Goal: Task Accomplishment & Management: Manage account settings

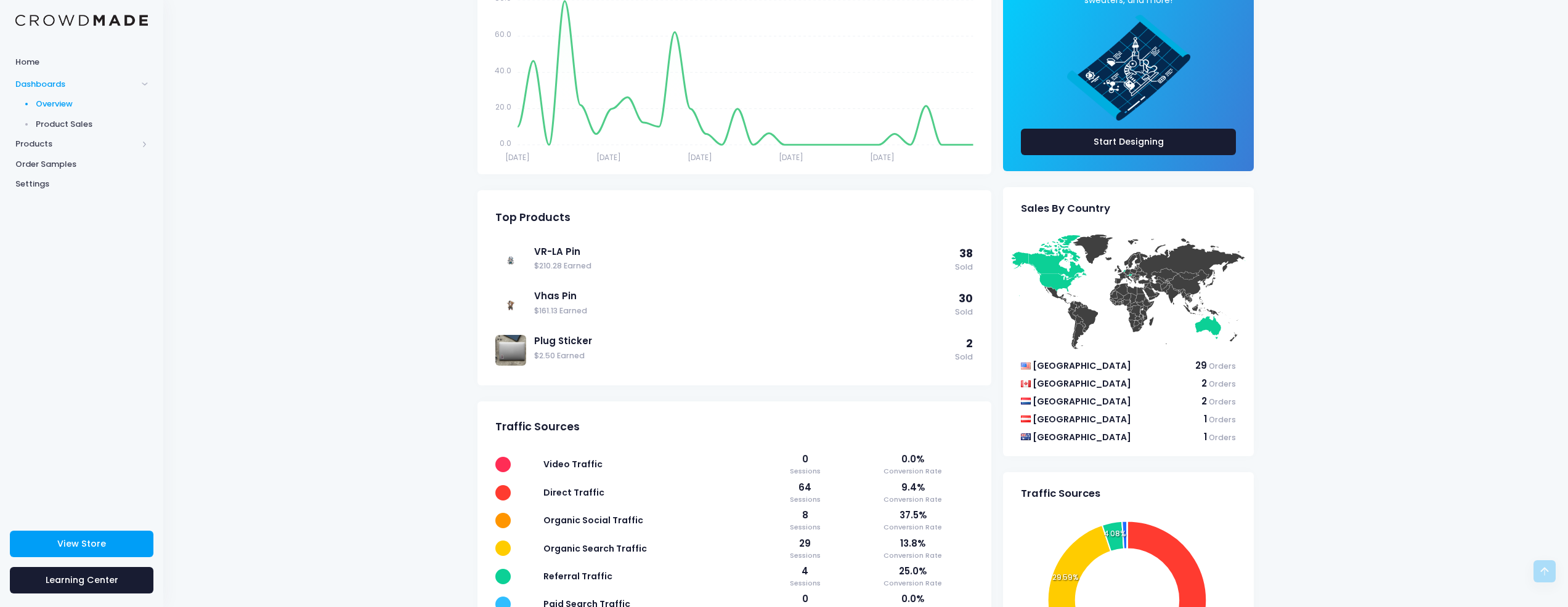
scroll to position [306, 0]
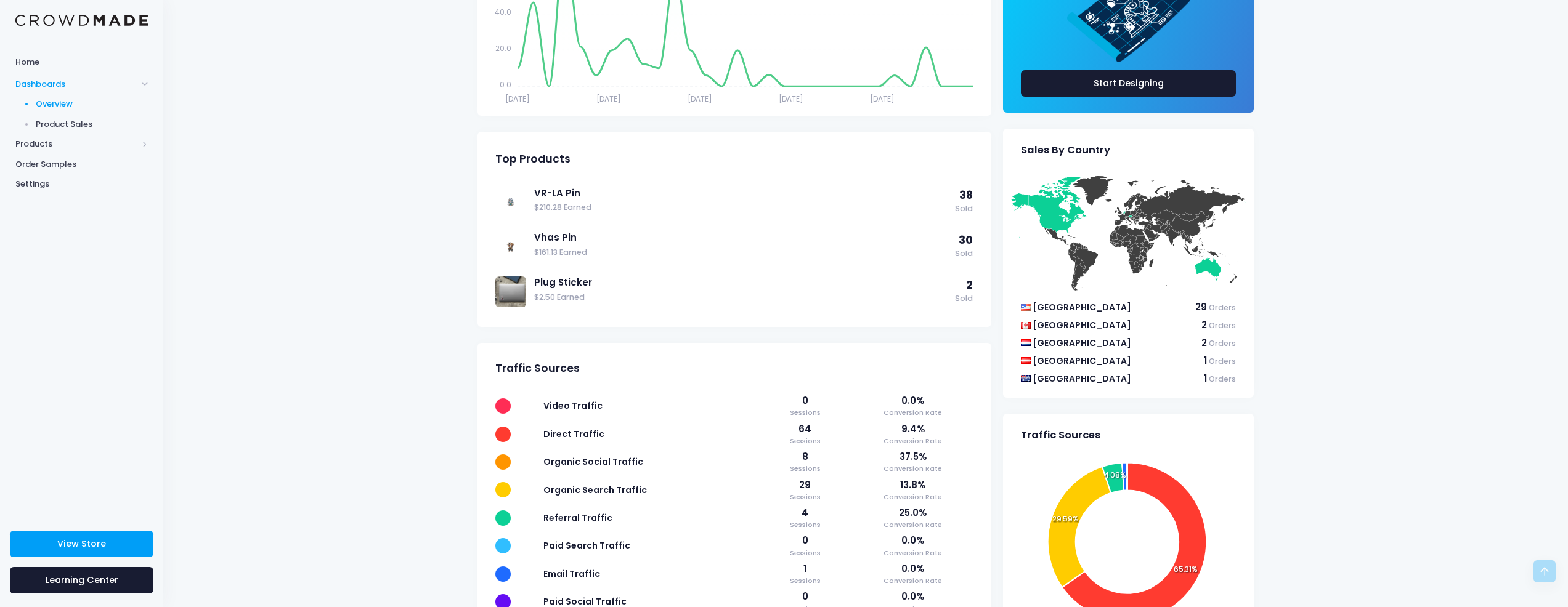
click at [68, 124] on span "Product Sales" at bounding box center [92, 124] width 113 height 12
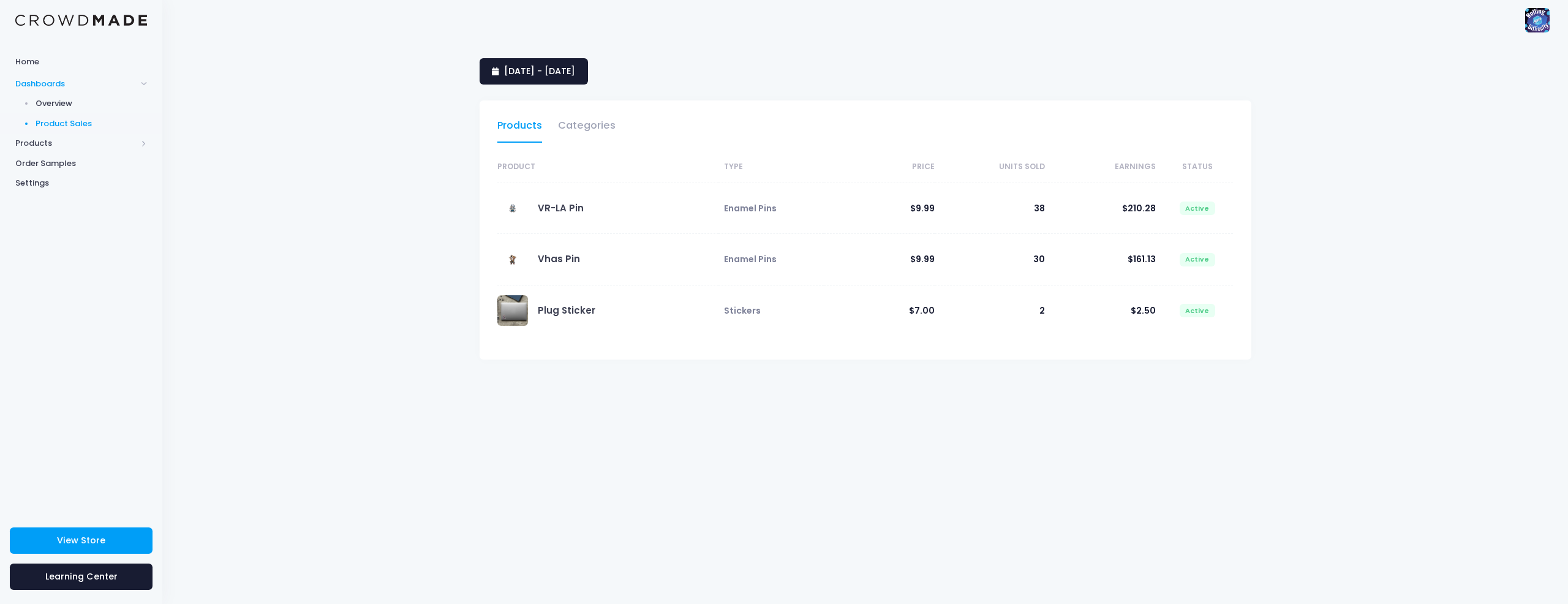
select select "25"
click at [575, 72] on span "[DATE] - [DATE]" at bounding box center [540, 71] width 71 height 12
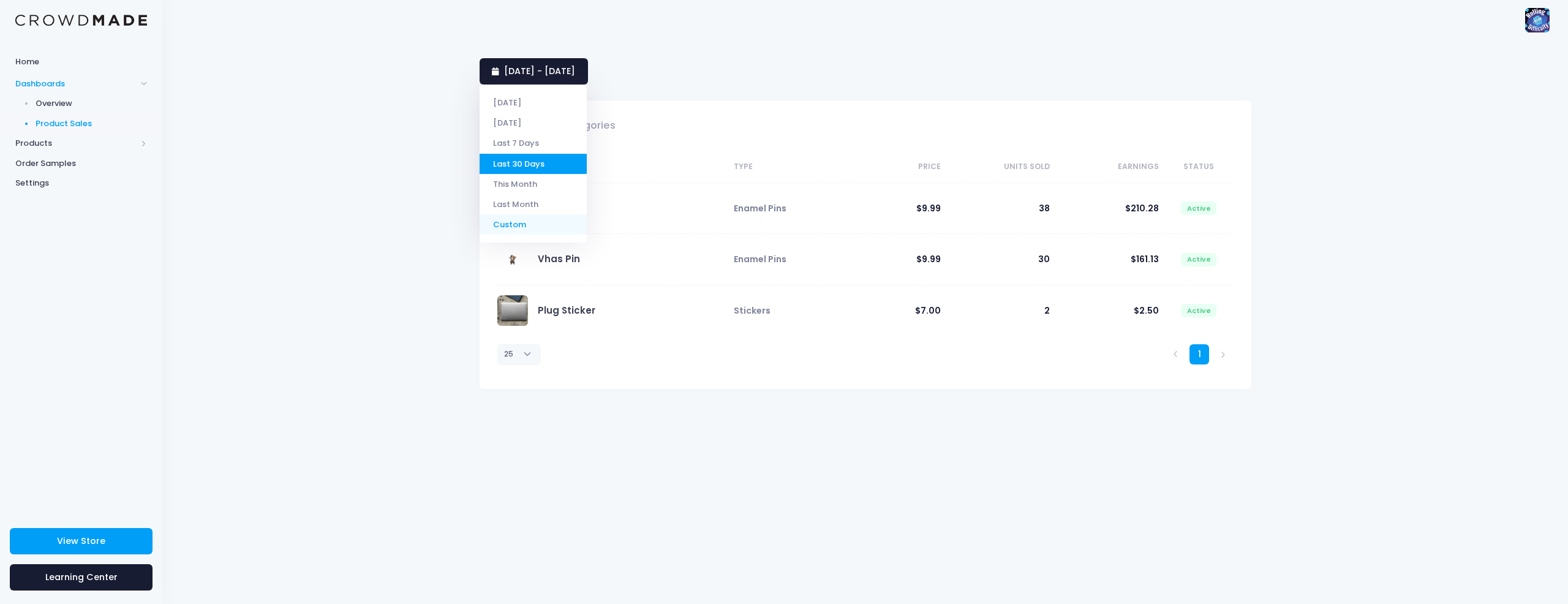
click at [550, 228] on li "Custom" at bounding box center [532, 225] width 107 height 20
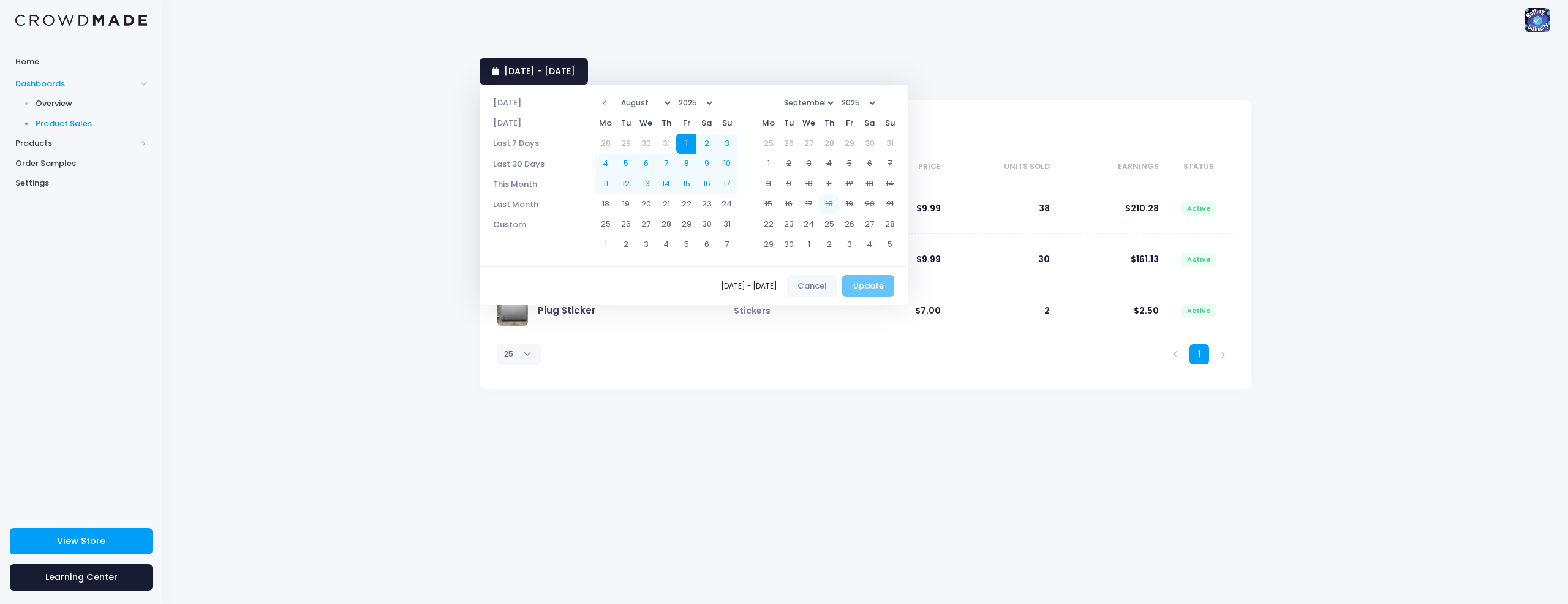
click at [837, 204] on td "18" at bounding box center [829, 204] width 20 height 20
click at [832, 204] on td "18" at bounding box center [829, 204] width 20 height 20
click at [825, 290] on button "Cancel" at bounding box center [812, 286] width 51 height 22
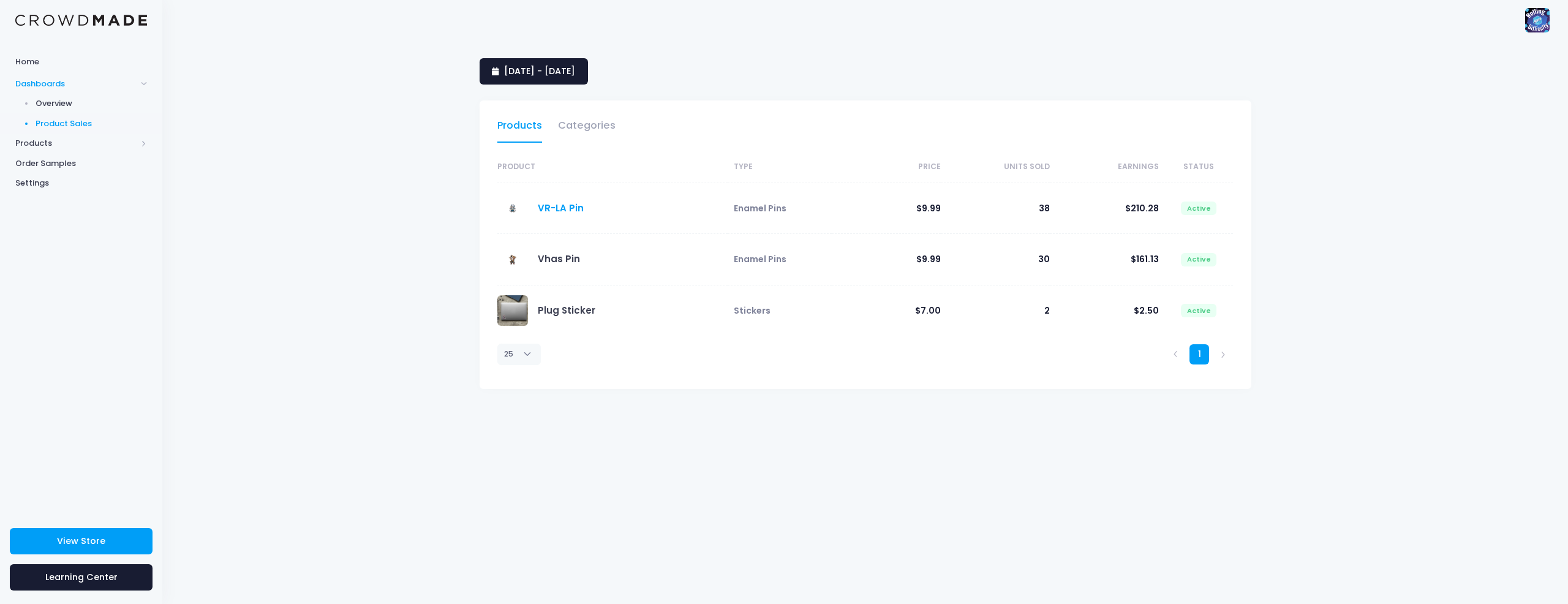
click at [568, 209] on link "VR-LA Pin" at bounding box center [560, 208] width 46 height 13
click at [568, 258] on link "Vhas Pin" at bounding box center [558, 259] width 42 height 13
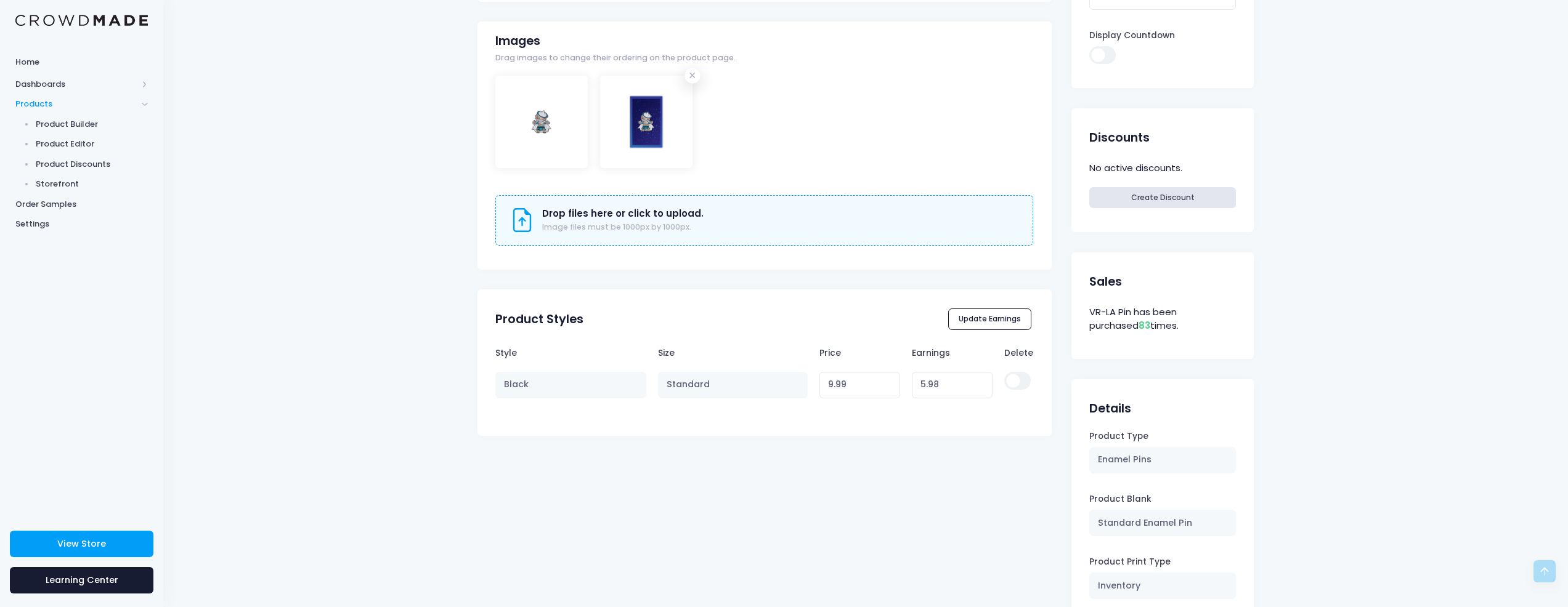
scroll to position [384, 0]
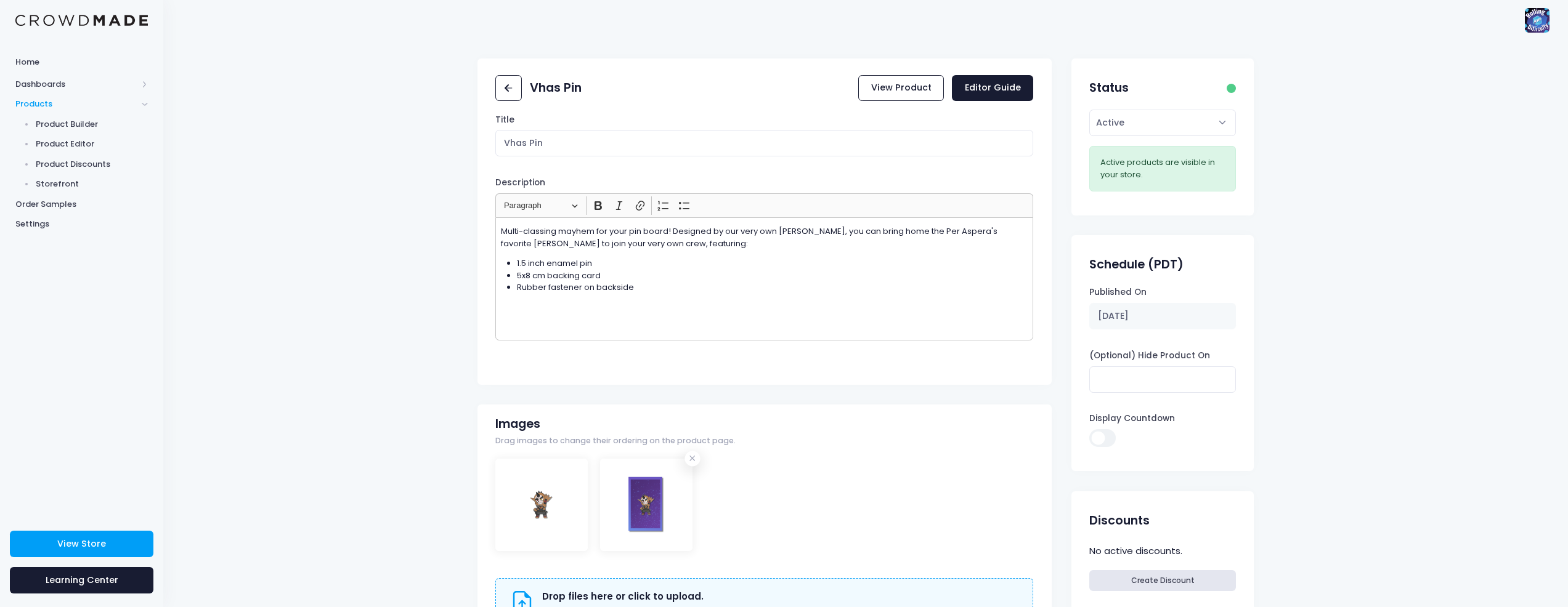
click at [362, 139] on div "Vhas Pin View Product Editor Guide Title Vhas Pin Description <p>Multi-classing…" at bounding box center [865, 589] width 1404 height 1062
click at [388, 200] on div "Vhas Pin View Product Editor Guide Title Vhas Pin Description <p>Multi-classing…" at bounding box center [865, 589] width 1404 height 1062
click at [42, 57] on span "Home" at bounding box center [81, 62] width 133 height 12
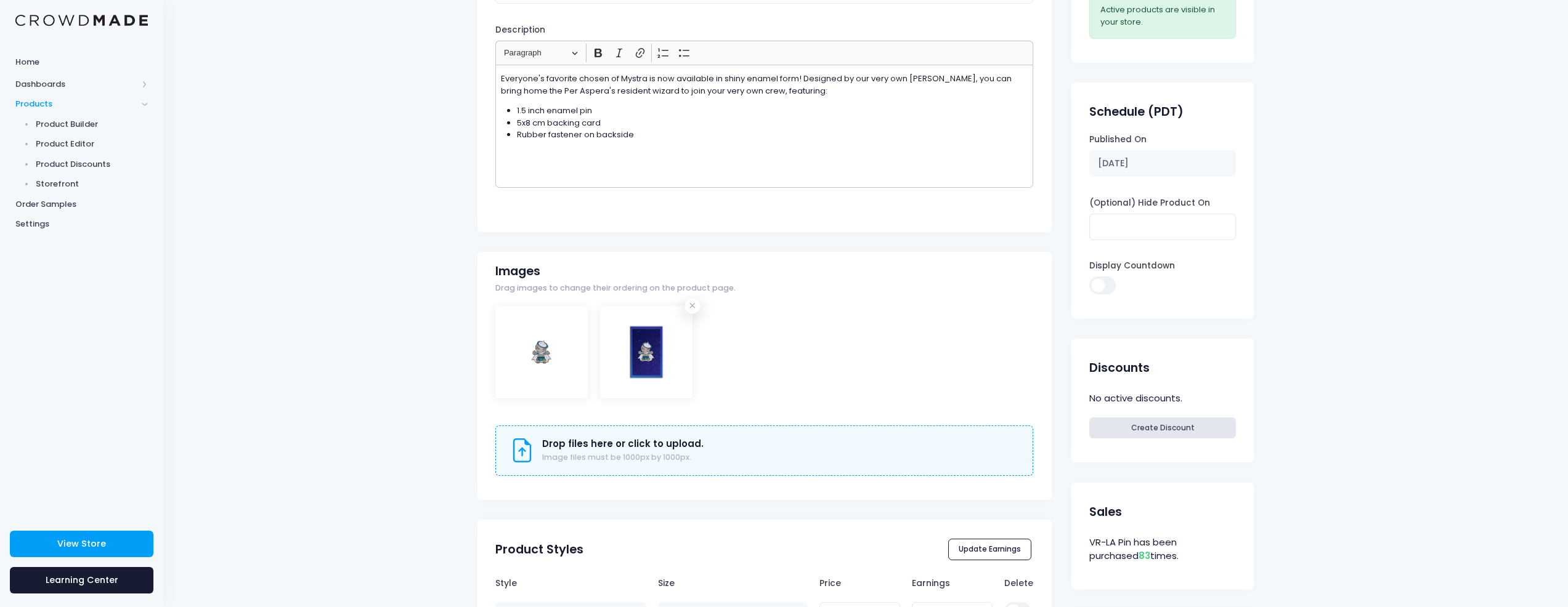
scroll to position [149, 0]
click at [1058, 221] on div "VR-LA Pin View Product Editor Guide Title [GEOGRAPHIC_DATA] Description <p>Ever…" at bounding box center [865, 414] width 777 height 1011
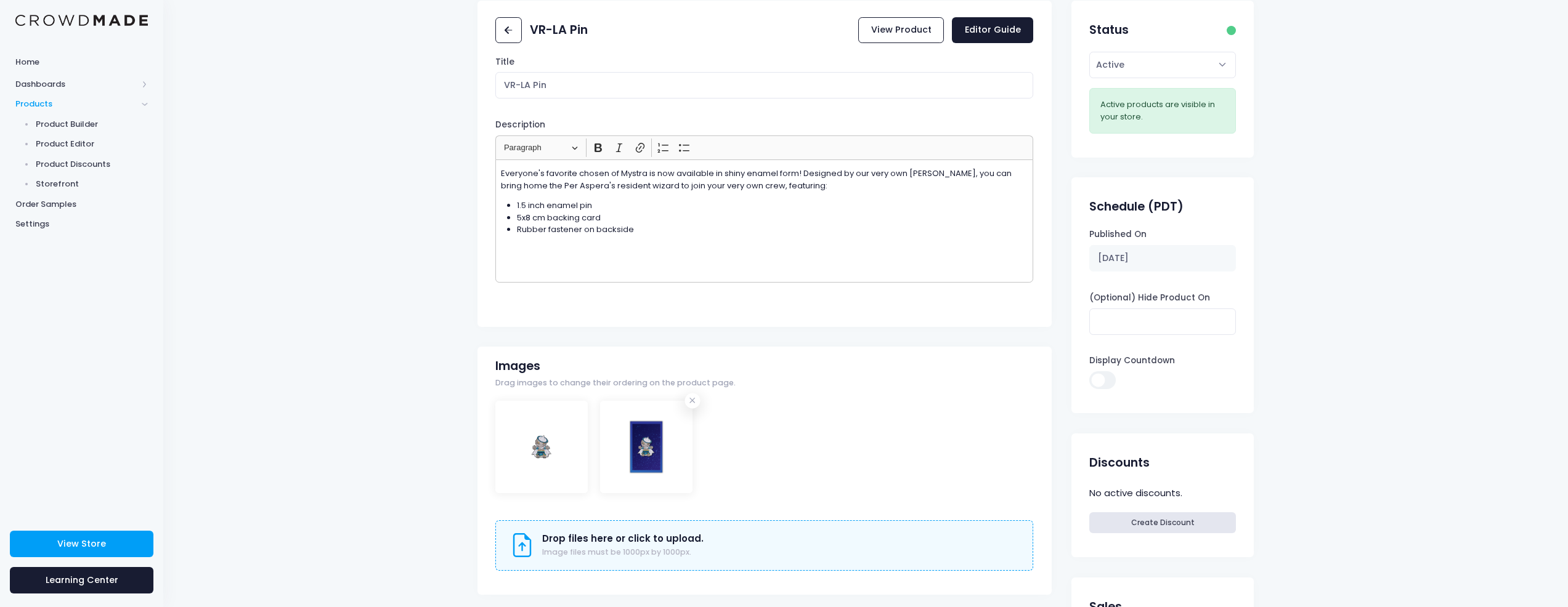
scroll to position [61, 0]
click at [442, 207] on div "VR-LA Pin View Product Editor Guide Title VR-LA Pin Description <p>Everyone's f…" at bounding box center [865, 529] width 1404 height 1062
click at [1055, 328] on div "VR-LA Pin View Product Editor Guide Title VR-LA Pin Description <p>Everyone's f…" at bounding box center [865, 507] width 777 height 1011
click at [1059, 318] on div "VR-LA Pin View Product Editor Guide Title VR-LA Pin Description <p>Everyone's f…" at bounding box center [865, 507] width 777 height 1011
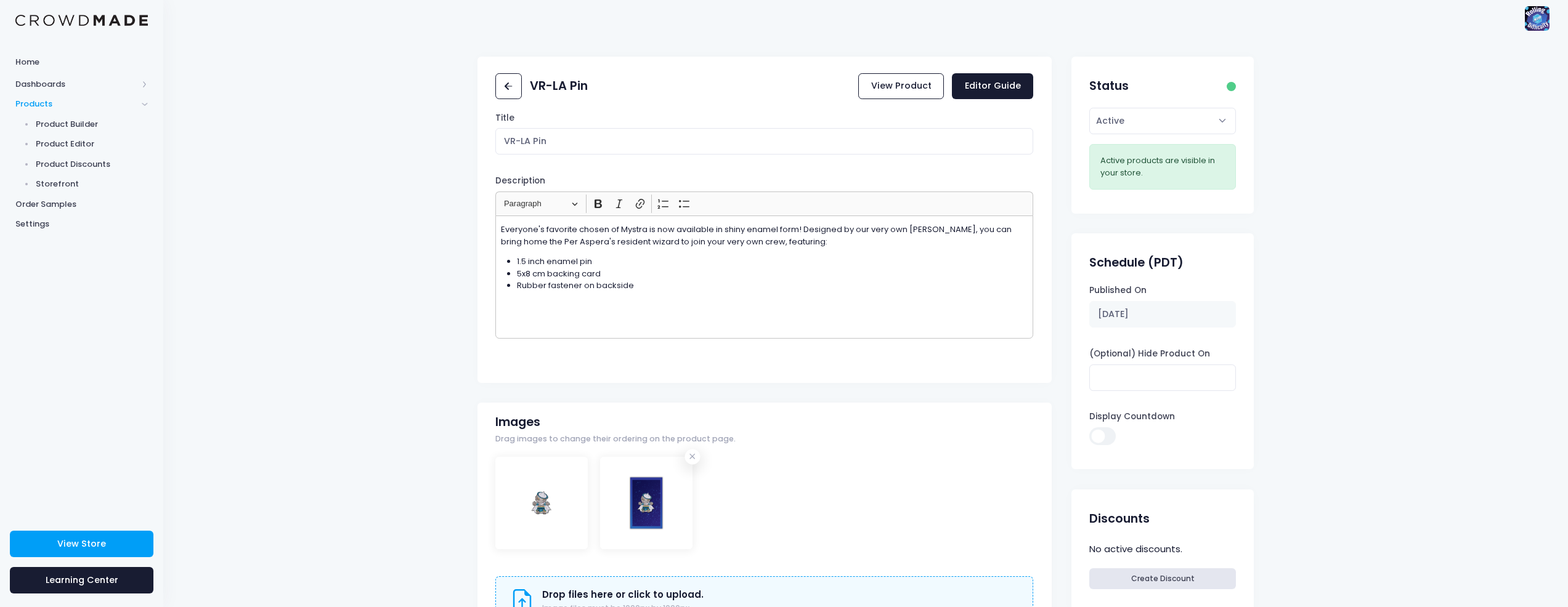
scroll to position [0, 0]
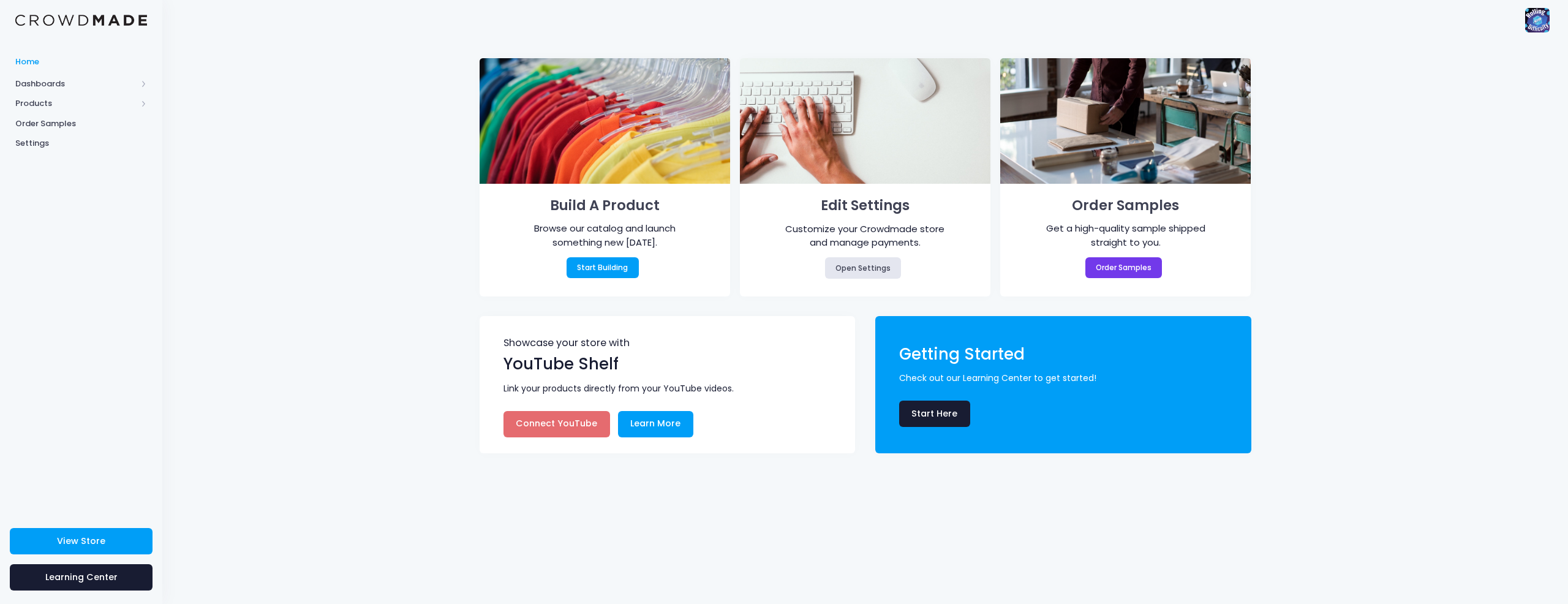
click at [423, 258] on div "Build A Product Browse our catalog and launch something new today. Start Buildi…" at bounding box center [865, 322] width 1405 height 564
click at [38, 82] on span "Dashboards" at bounding box center [75, 84] width 122 height 12
click at [32, 57] on span "Home" at bounding box center [81, 61] width 132 height 12
click at [337, 93] on div "Build A Product Browse our catalog and launch something new [DATE]. Start Build…" at bounding box center [865, 322] width 1405 height 564
